Goal: Information Seeking & Learning: Learn about a topic

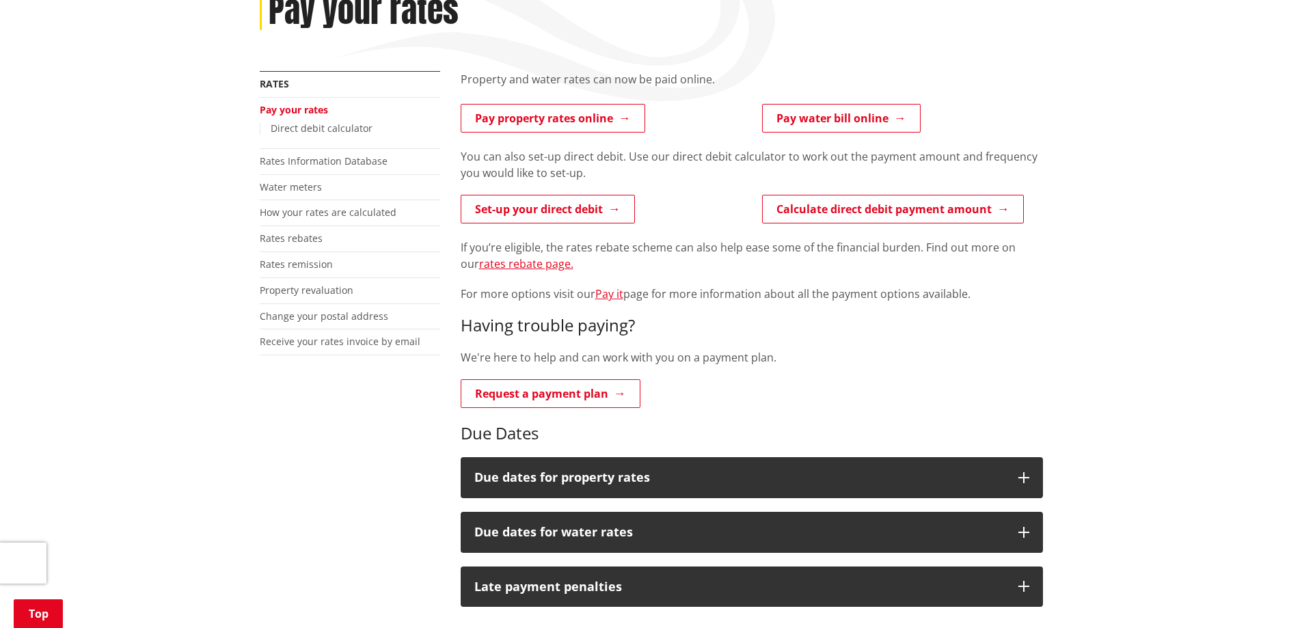
scroll to position [273, 0]
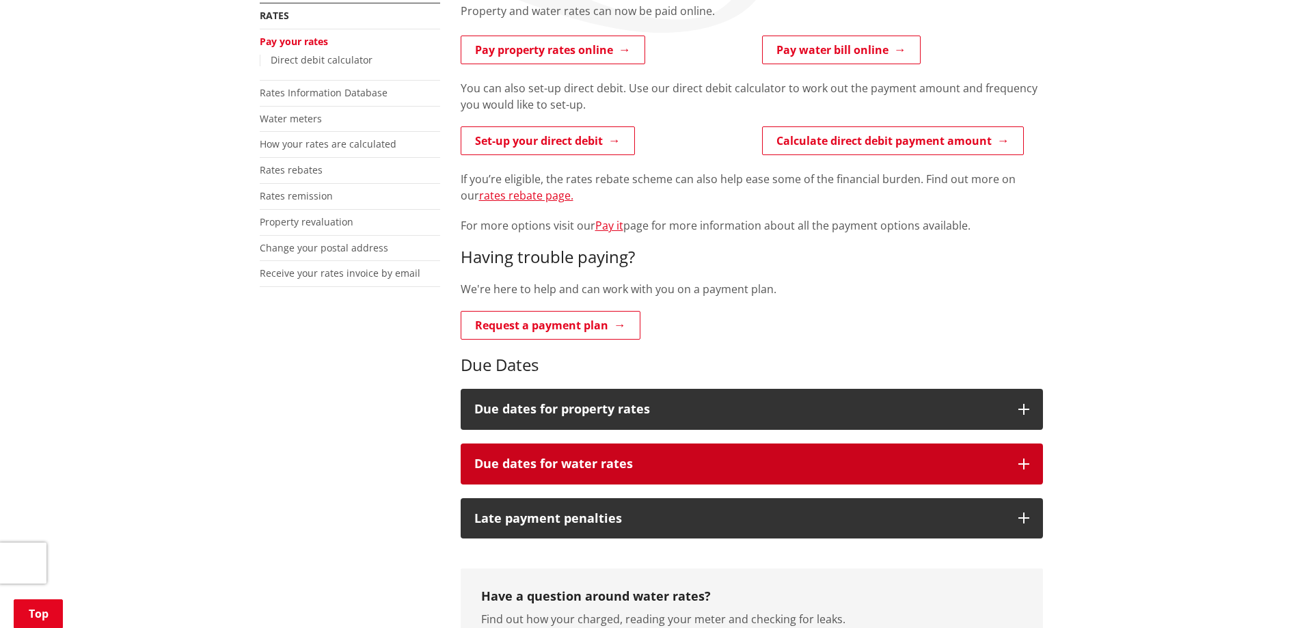
click at [651, 452] on button "Due dates for water rates" at bounding box center [752, 464] width 582 height 41
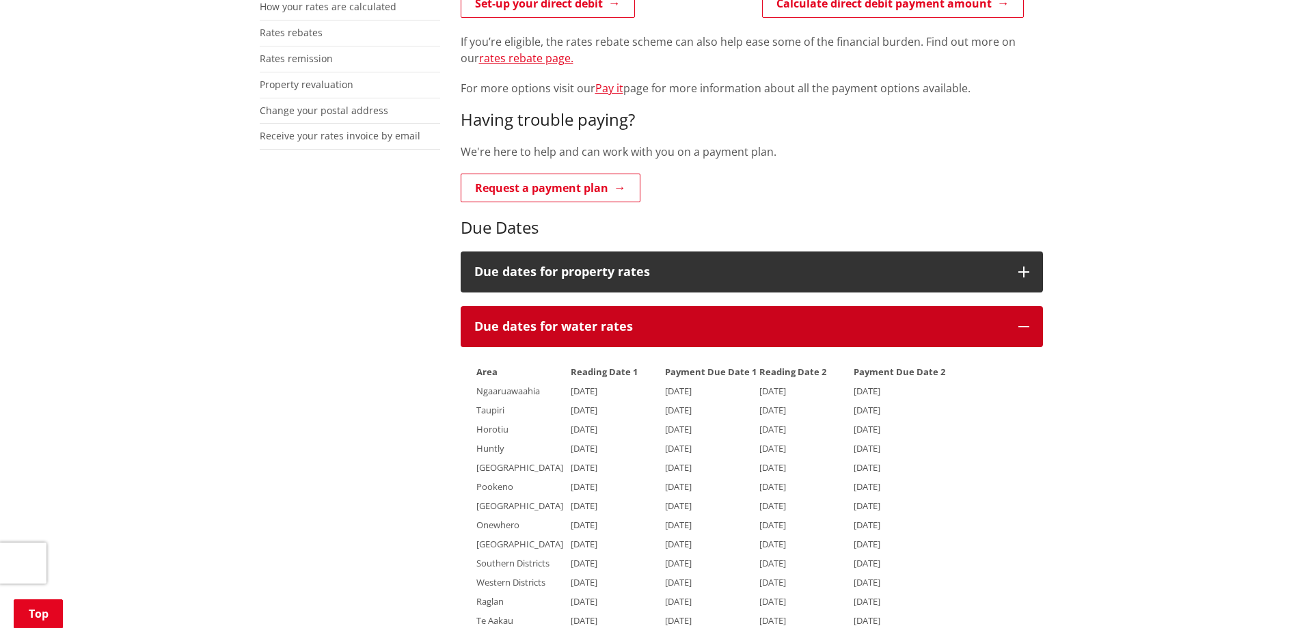
scroll to position [410, 0]
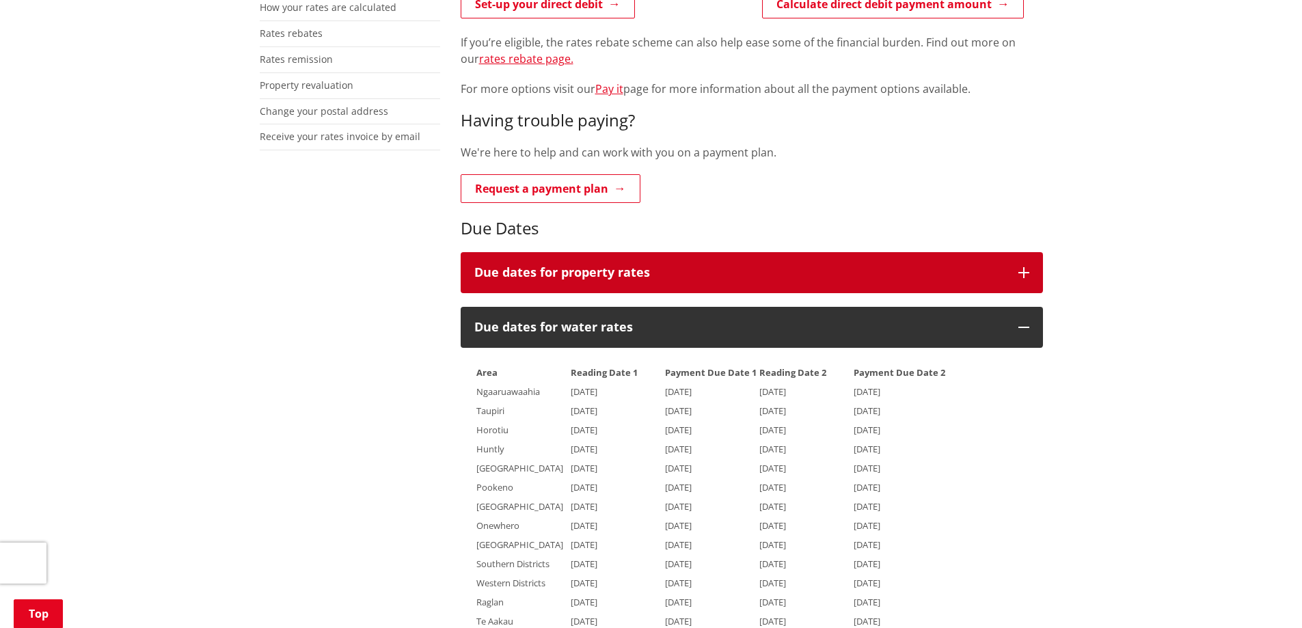
click at [625, 267] on h3 "Due dates for property rates" at bounding box center [739, 273] width 530 height 14
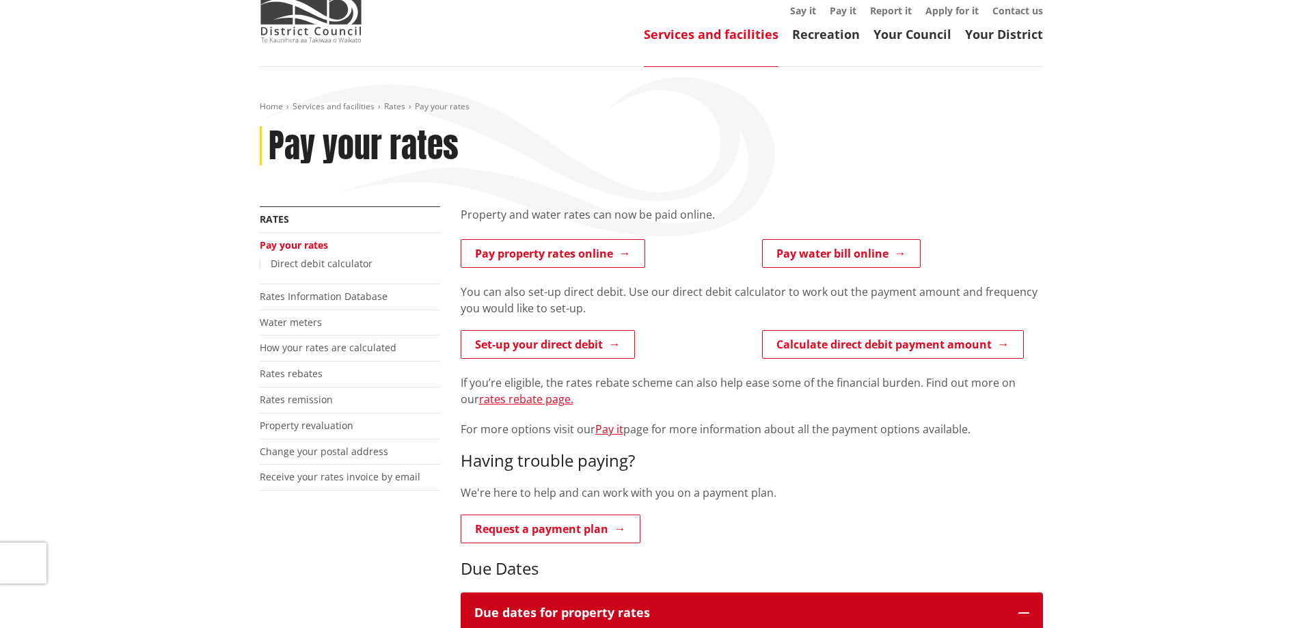
scroll to position [68, 0]
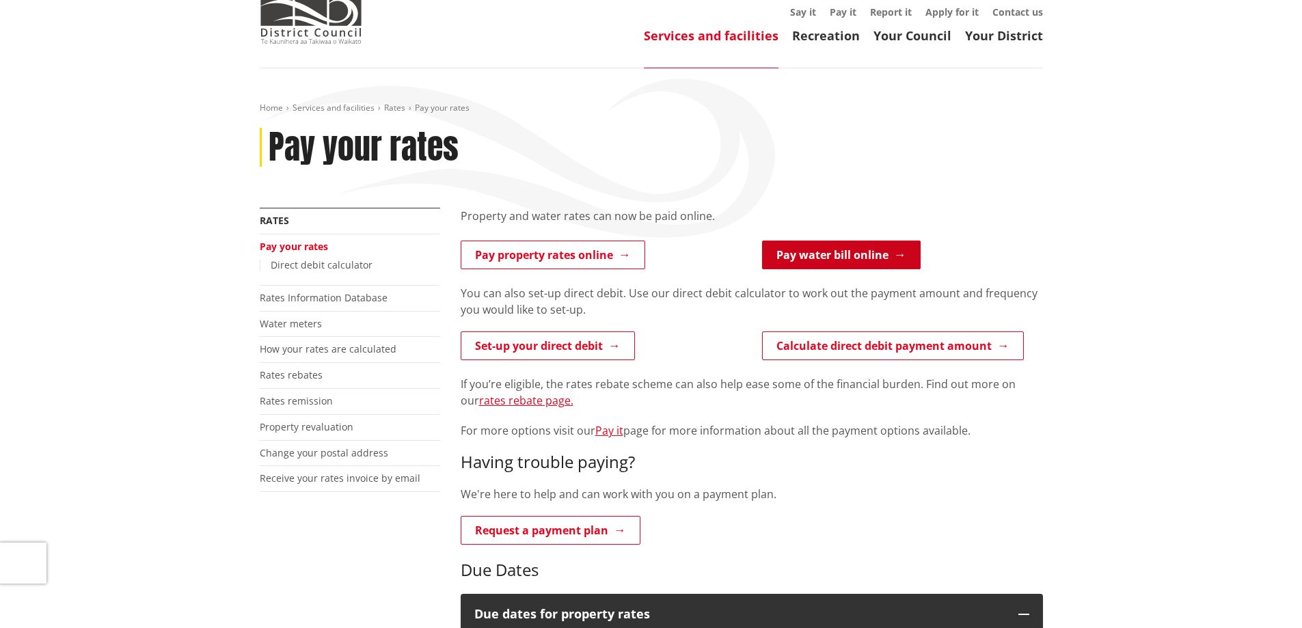
click at [809, 262] on link "Pay water bill online" at bounding box center [841, 255] width 159 height 29
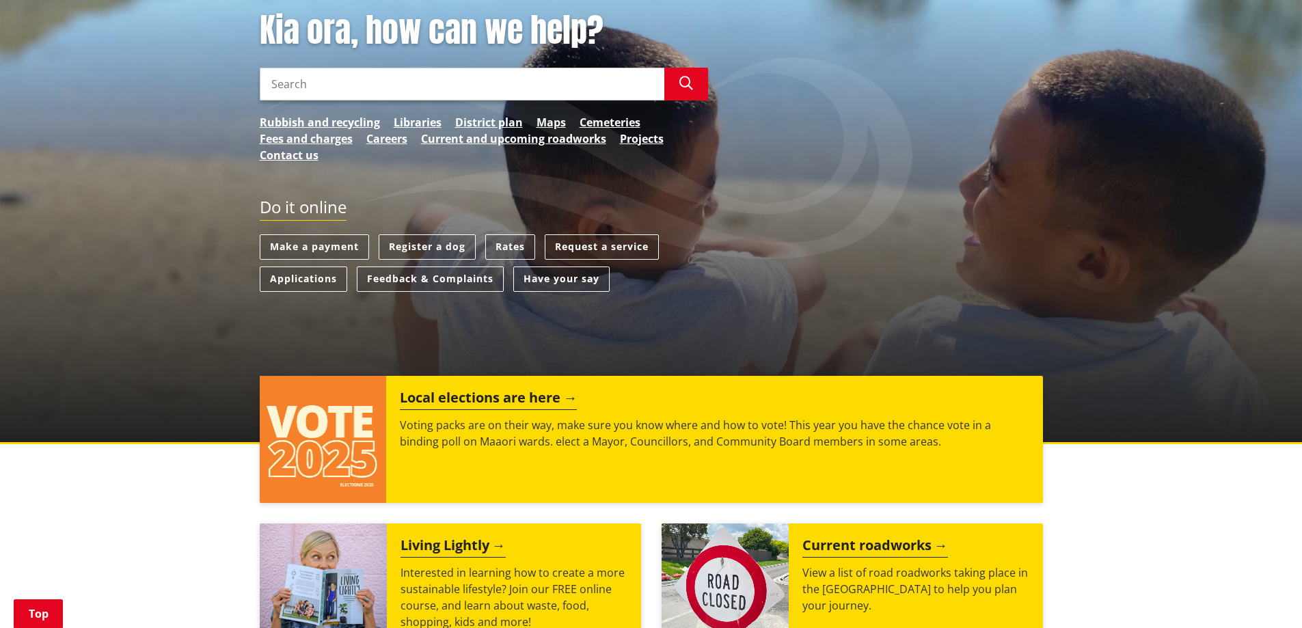
scroll to position [205, 0]
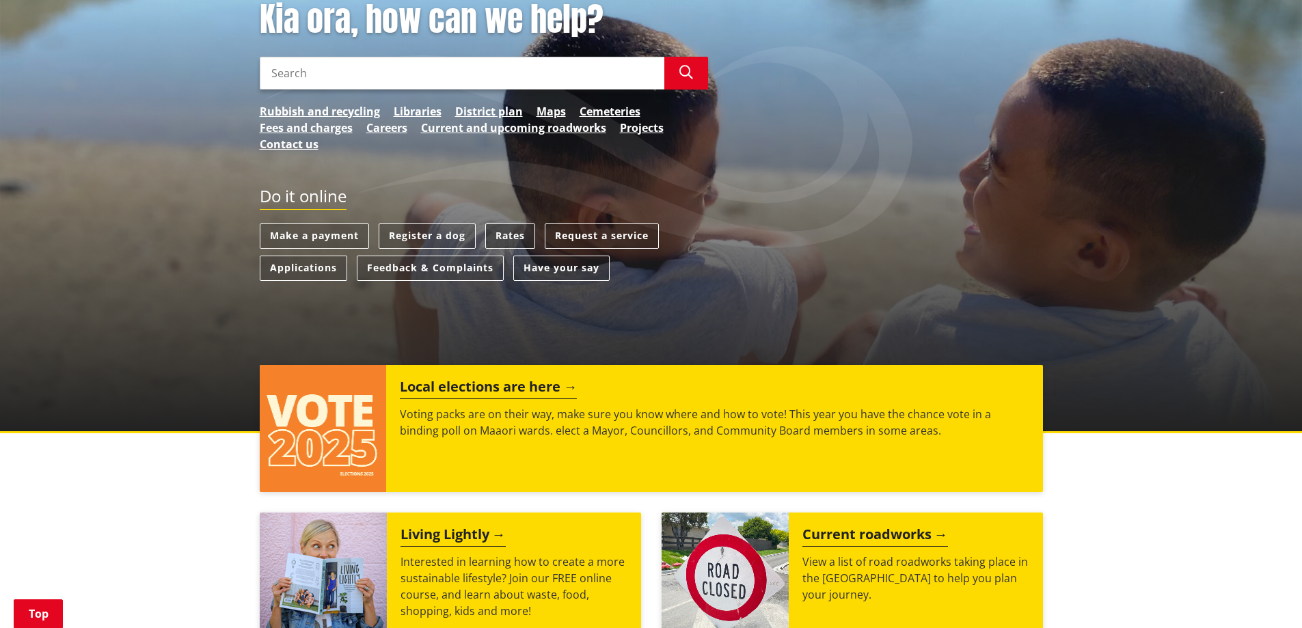
click at [513, 236] on link "Rates" at bounding box center [510, 236] width 50 height 25
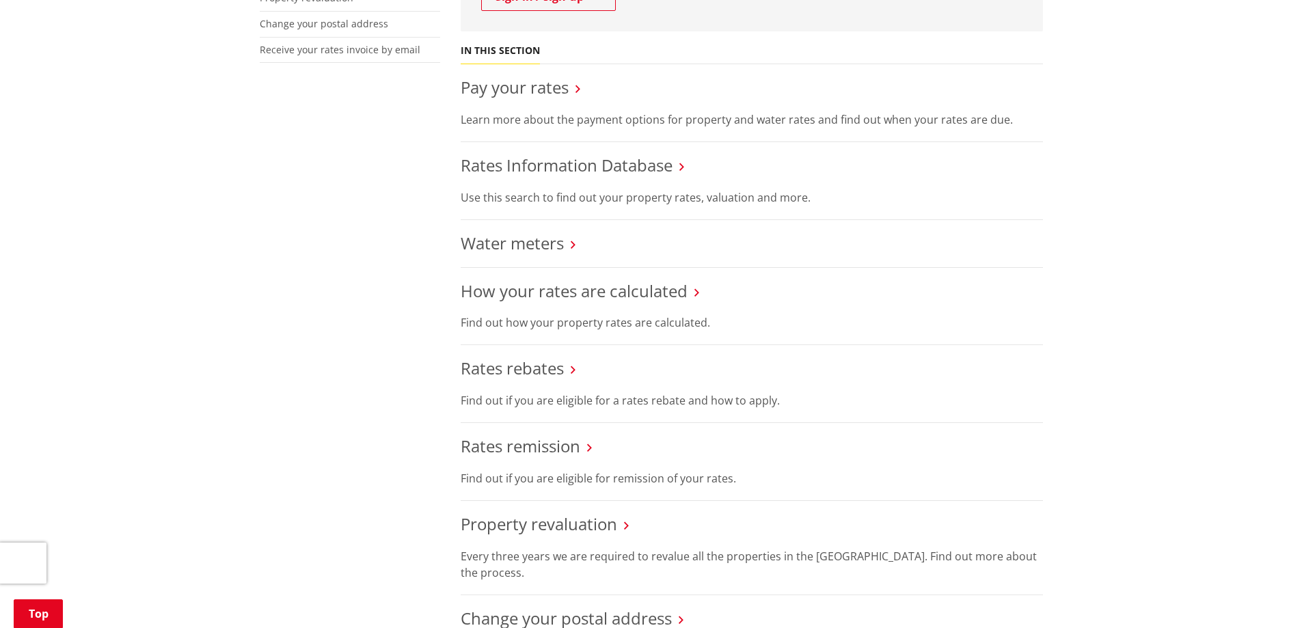
scroll to position [478, 0]
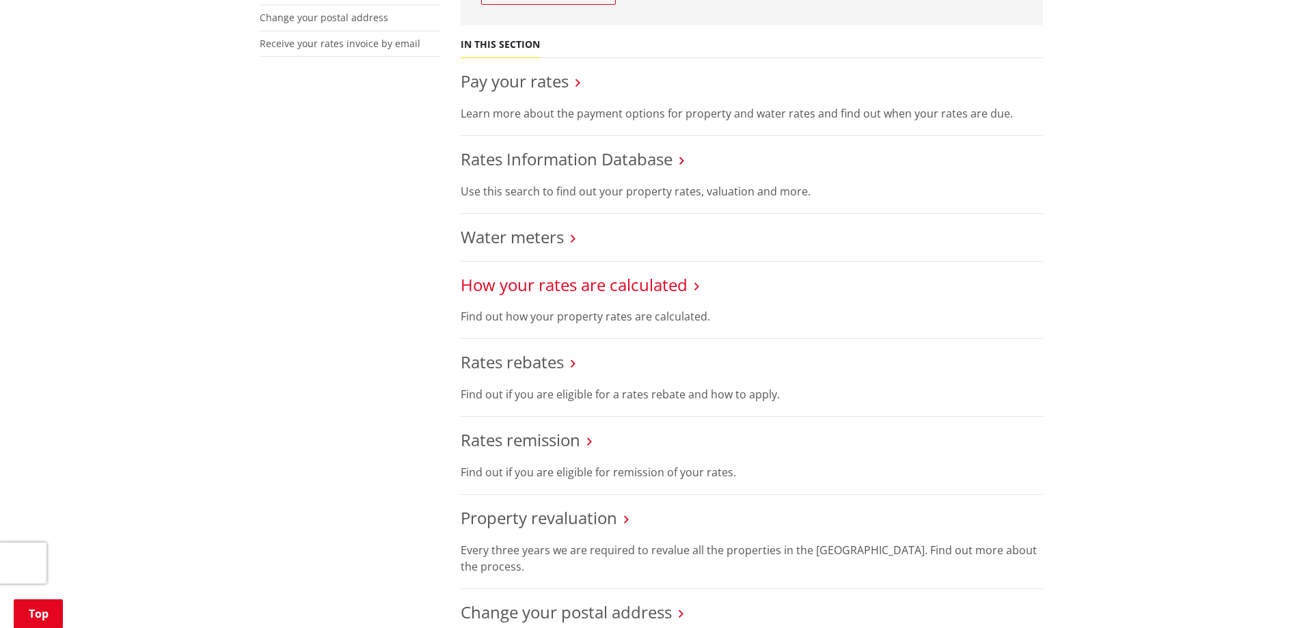
click at [599, 288] on link "How your rates are calculated" at bounding box center [574, 284] width 227 height 23
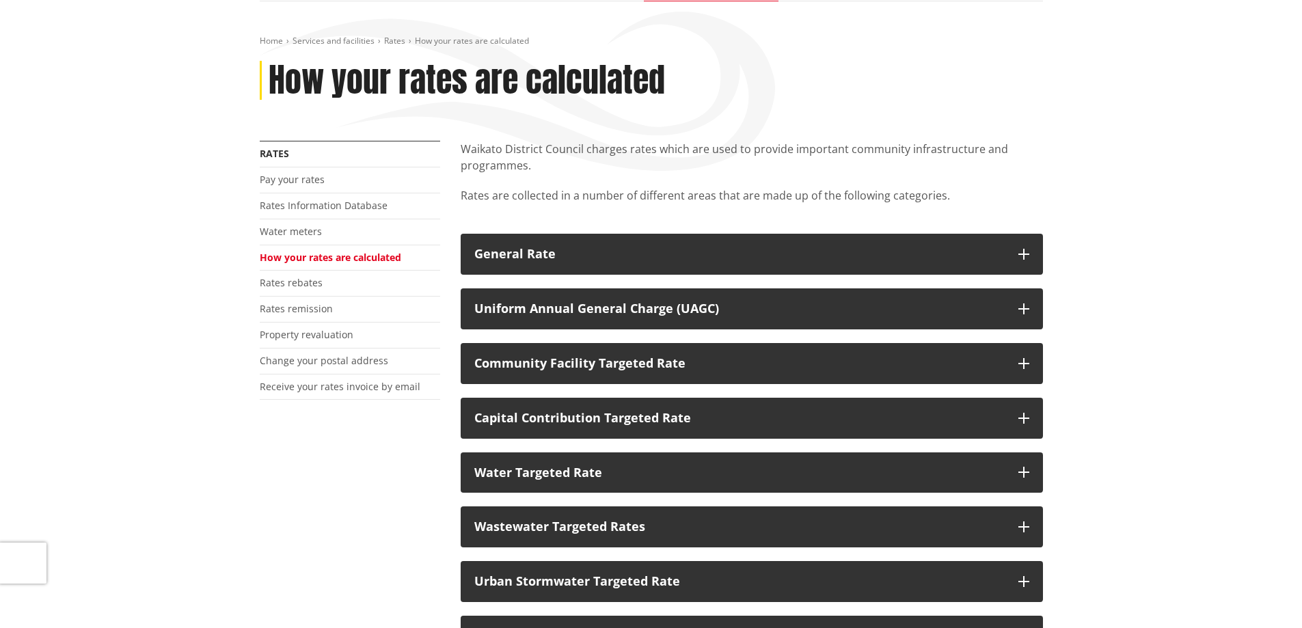
scroll to position [137, 0]
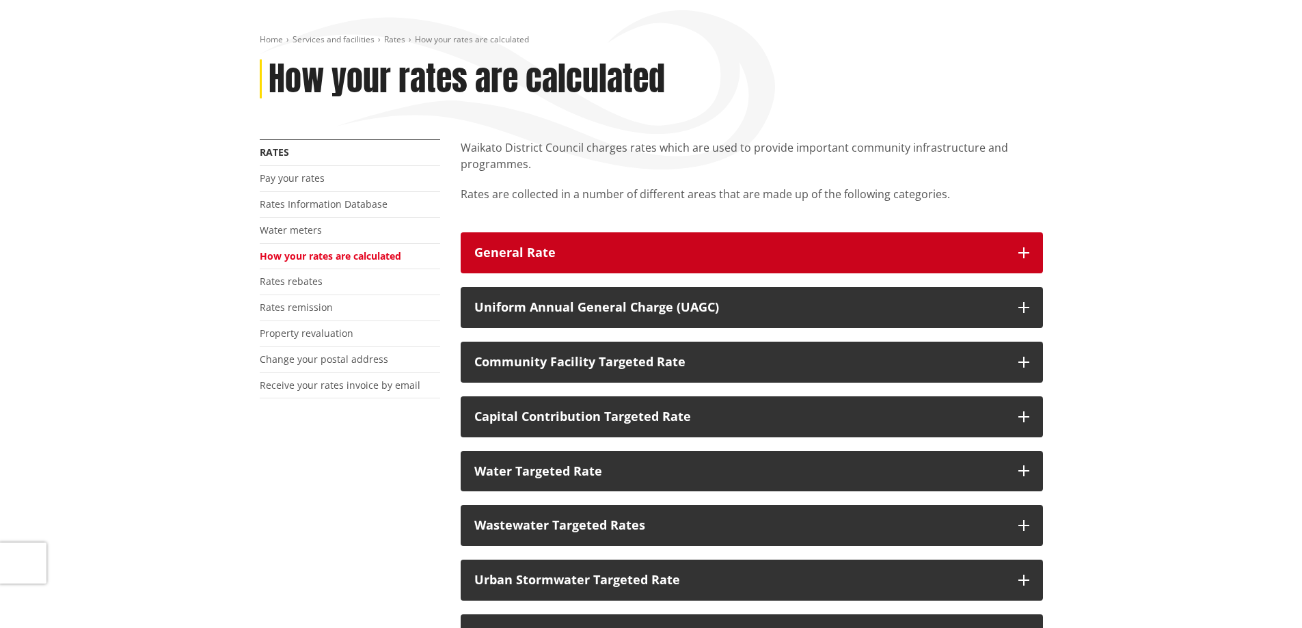
click at [787, 251] on div "General Rate" at bounding box center [739, 253] width 530 height 14
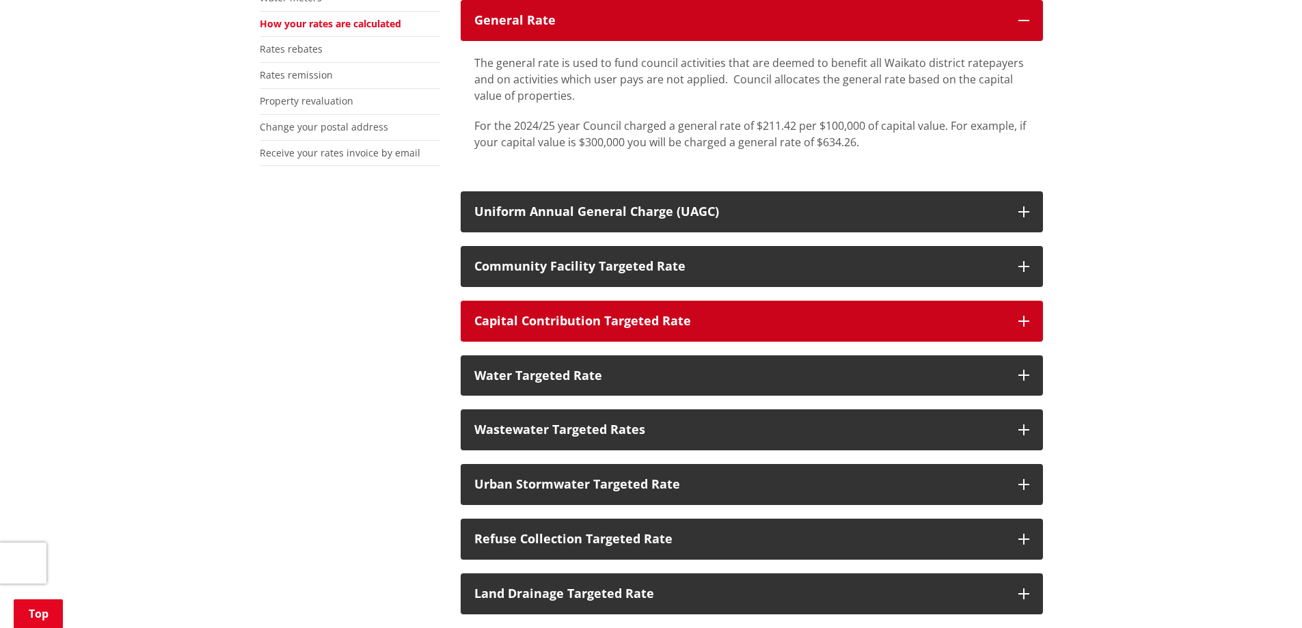
scroll to position [410, 0]
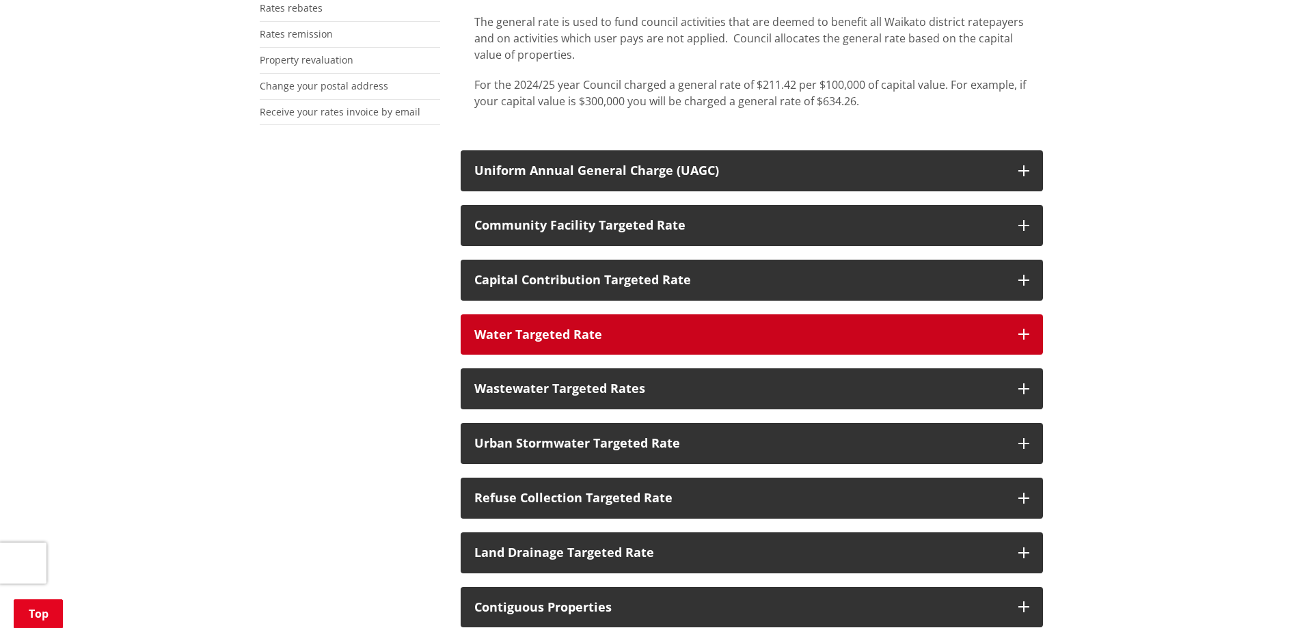
click at [626, 336] on div "Water Targeted Rate" at bounding box center [739, 335] width 530 height 14
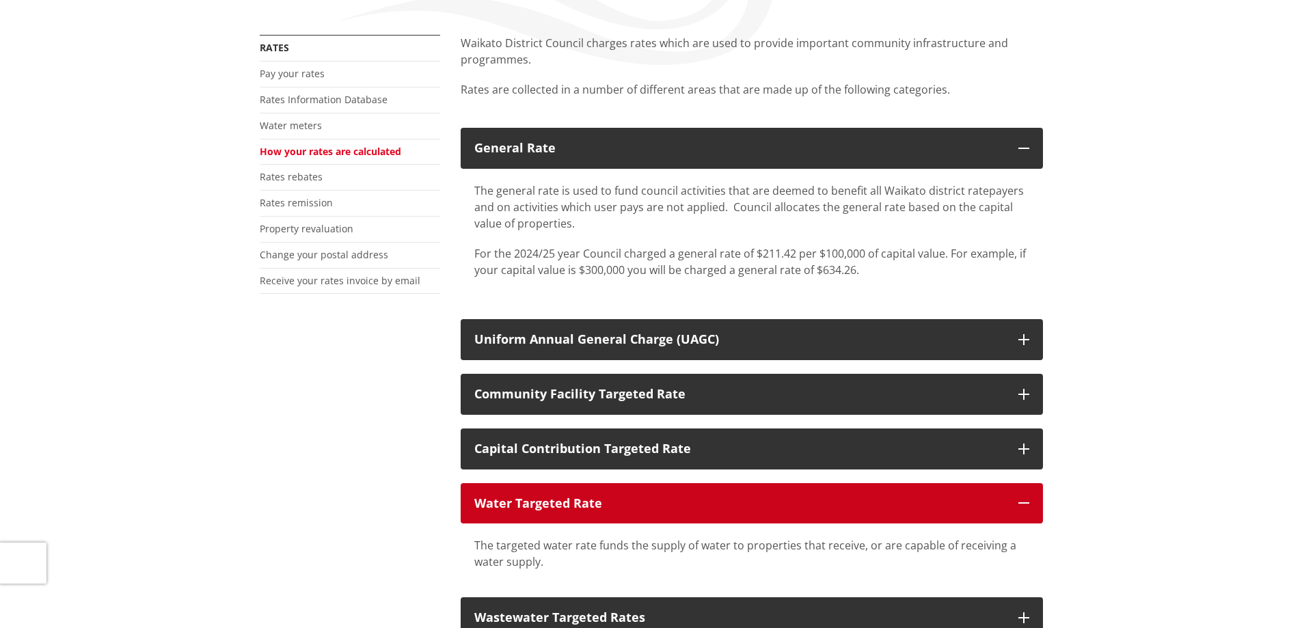
scroll to position [137, 0]
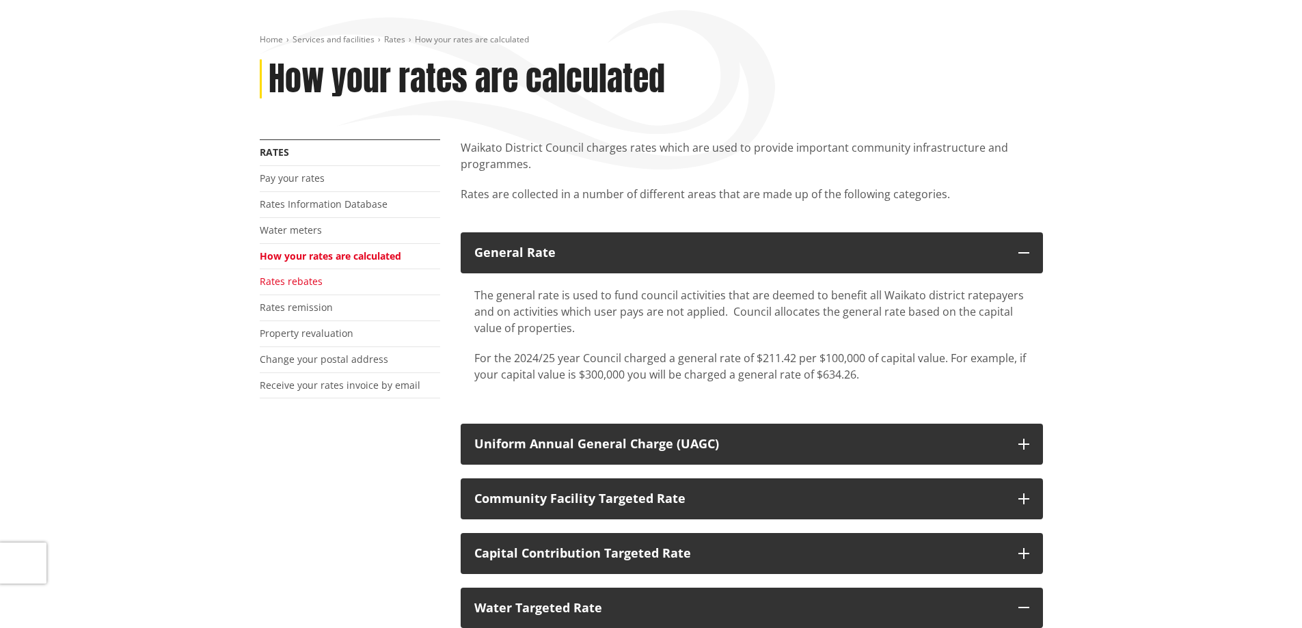
click at [297, 284] on link "Rates rebates" at bounding box center [291, 281] width 63 height 13
